Goal: Find specific page/section: Find specific page/section

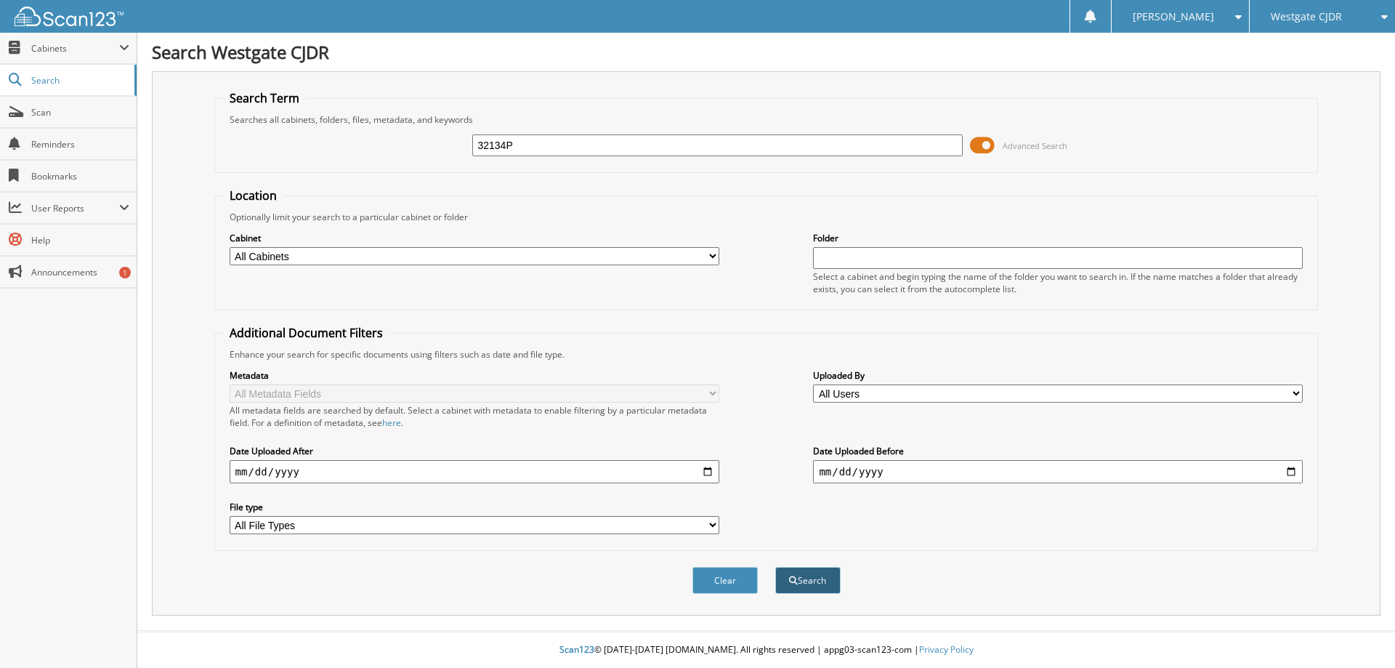
type input "32134P"
click at [833, 567] on div "Search" at bounding box center [808, 580] width 68 height 30
click at [823, 584] on button "Search" at bounding box center [807, 580] width 65 height 27
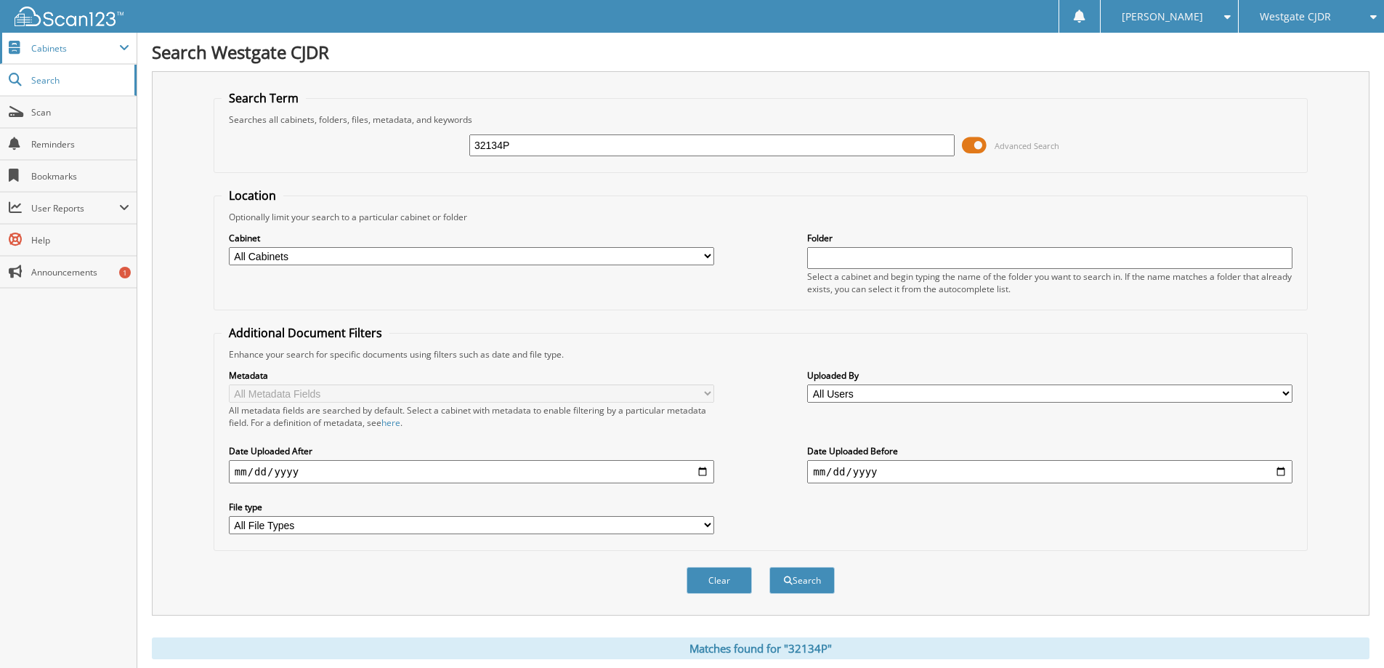
click at [54, 52] on span "Cabinets" at bounding box center [75, 48] width 88 height 12
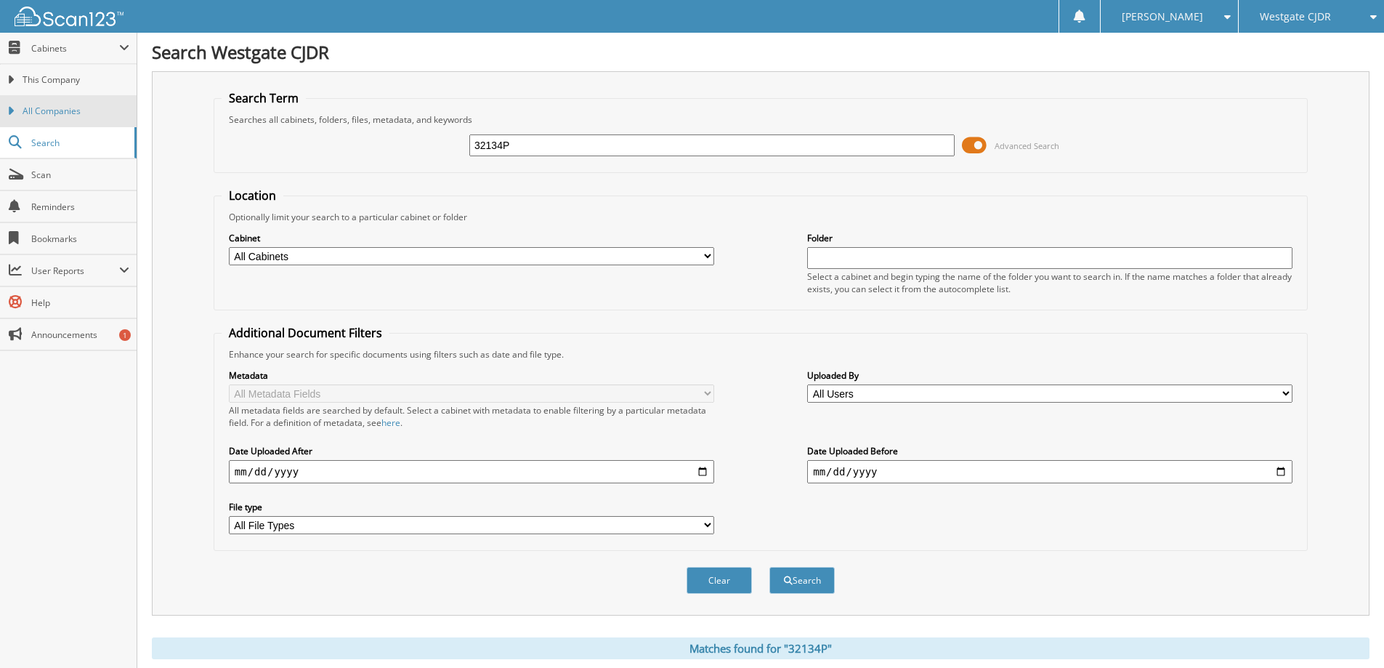
click at [66, 104] on link "All Companies" at bounding box center [68, 110] width 137 height 31
click at [808, 585] on button "Search" at bounding box center [801, 580] width 65 height 27
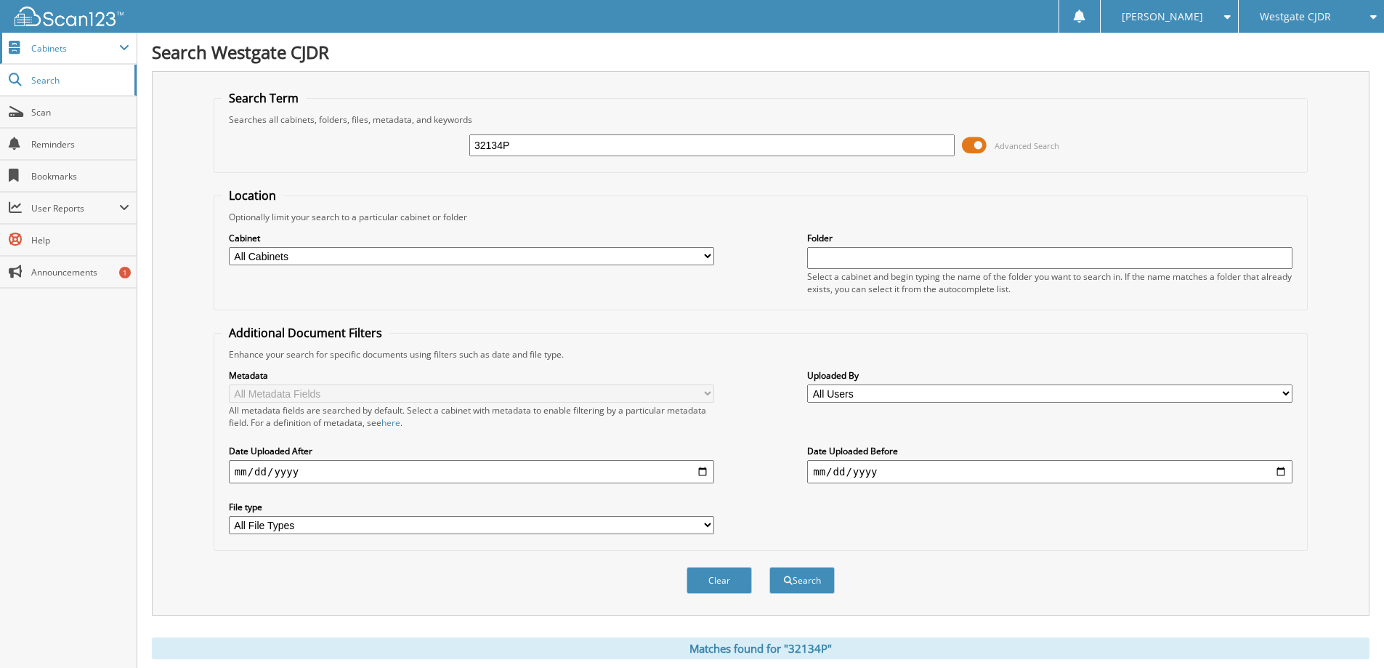
click at [62, 44] on span "Cabinets" at bounding box center [75, 48] width 88 height 12
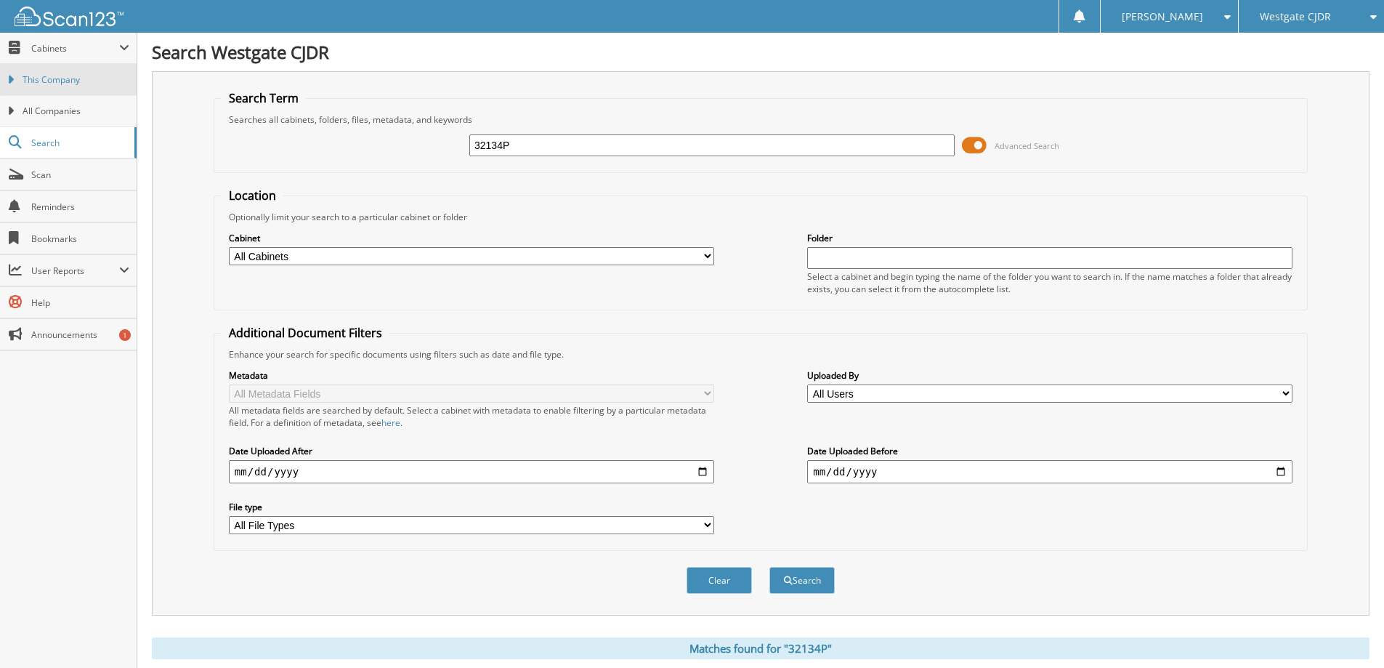
click at [66, 73] on span "This Company" at bounding box center [76, 79] width 107 height 13
